Goal: Task Accomplishment & Management: Use online tool/utility

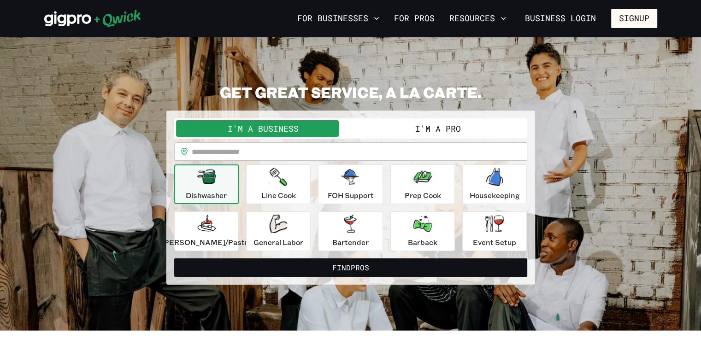
click at [358, 128] on button "I'm a Pro" at bounding box center [438, 128] width 175 height 17
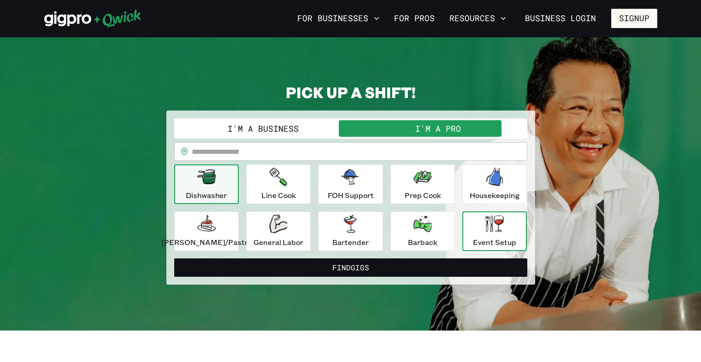
click at [358, 231] on icon "button" at bounding box center [494, 223] width 18 height 17
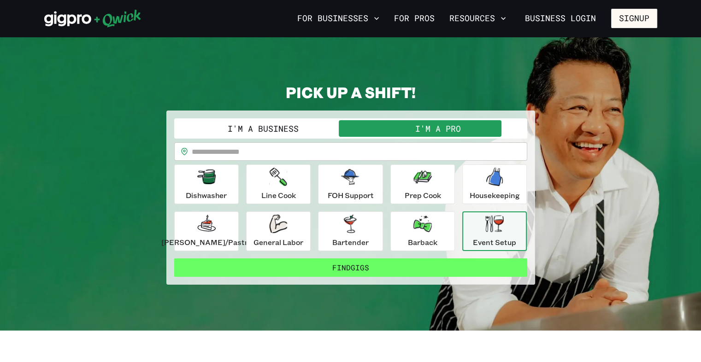
click at [352, 269] on button "Find Gigs" at bounding box center [350, 267] width 353 height 18
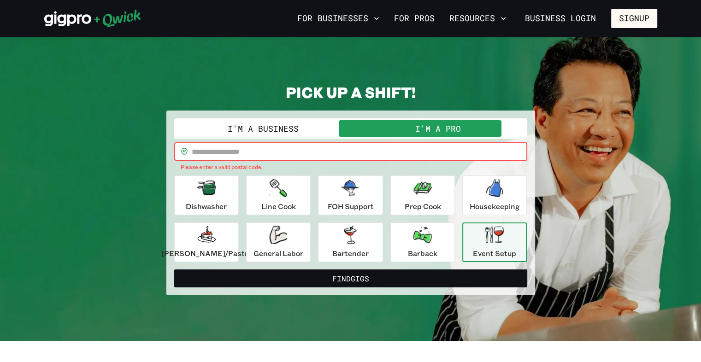
click at [212, 150] on input "text" at bounding box center [359, 151] width 335 height 18
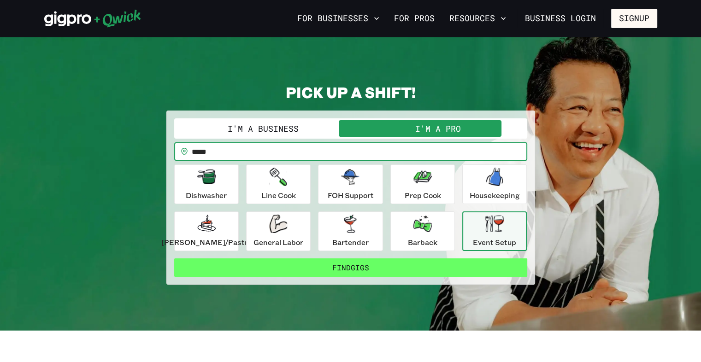
type input "*****"
click at [358, 264] on button "Find Gigs" at bounding box center [350, 267] width 353 height 18
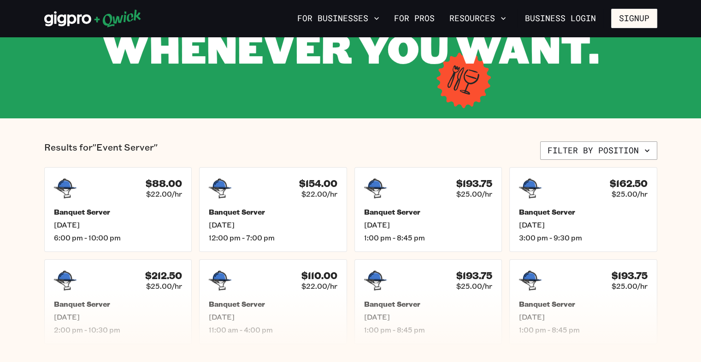
scroll to position [129, 0]
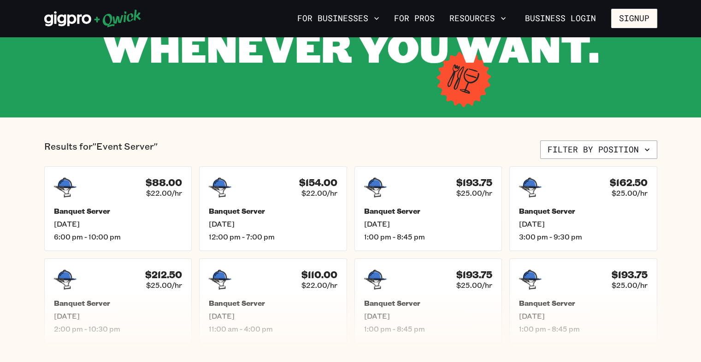
click at [358, 283] on section "Results for "Event Server" Filter by position $88.00 $22.00/hr Banquet Server […" at bounding box center [350, 241] width 701 height 249
click at [133, 203] on div "$88.00 $22.00/hr Banquet Server [DATE] 6:00 pm - 10:00 pm" at bounding box center [117, 208] width 153 height 88
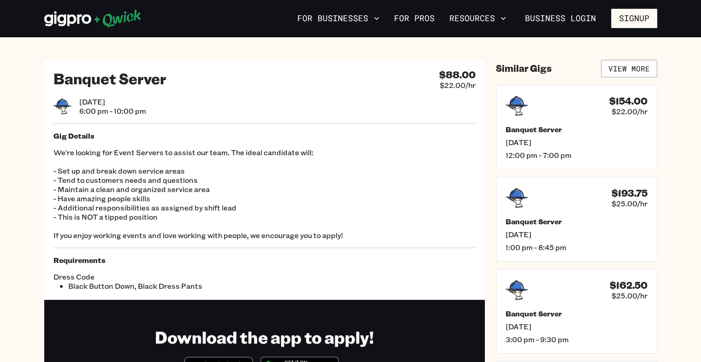
click at [358, 190] on div "Banquet Server $88.00 $22.00/hr [DATE] 6:00 pm - 10:00 pm Gig Details We're loo…" at bounding box center [350, 253] width 613 height 386
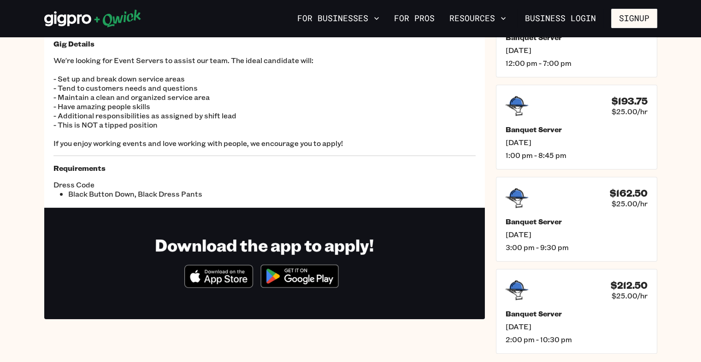
scroll to position [74, 0]
